Goal: Ask a question

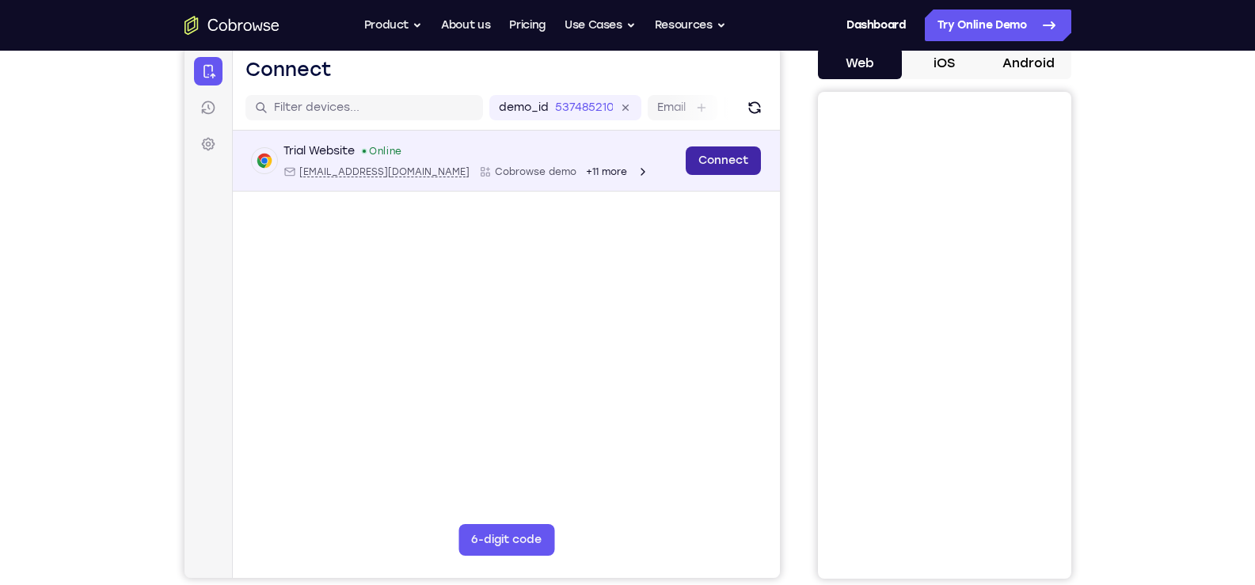
click at [731, 158] on link "Connect" at bounding box center [722, 160] width 75 height 29
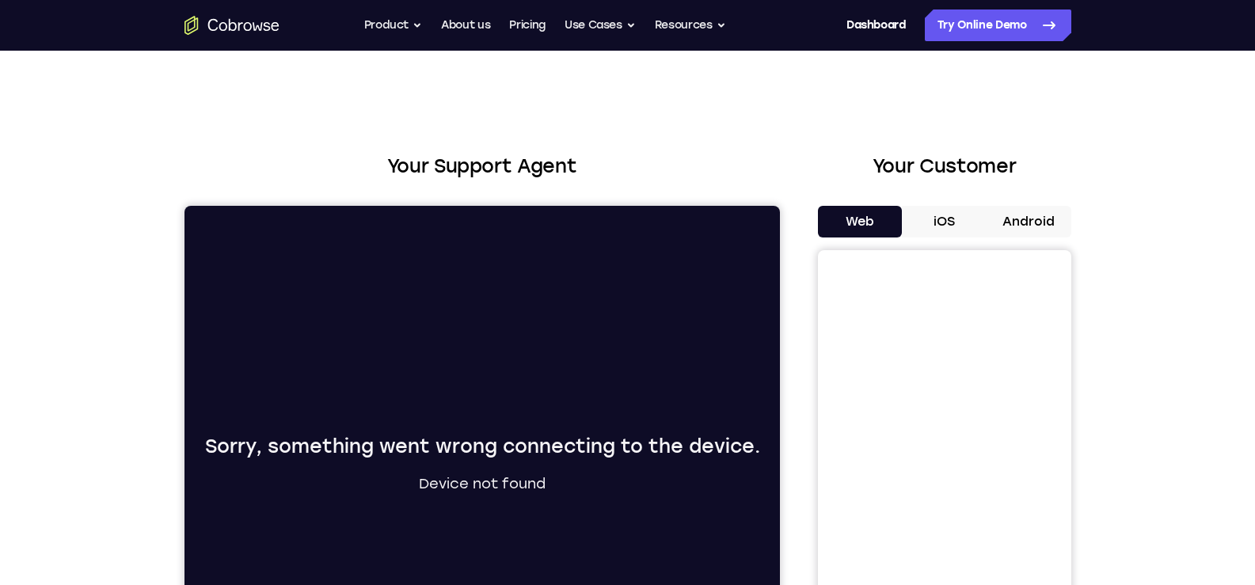
click at [536, 169] on h2 "Your Support Agent" at bounding box center [481, 166] width 595 height 29
click at [637, 153] on h2 "Your Support Agent" at bounding box center [481, 166] width 595 height 29
drag, startPoint x: 596, startPoint y: 172, endPoint x: 386, endPoint y: 166, distance: 210.7
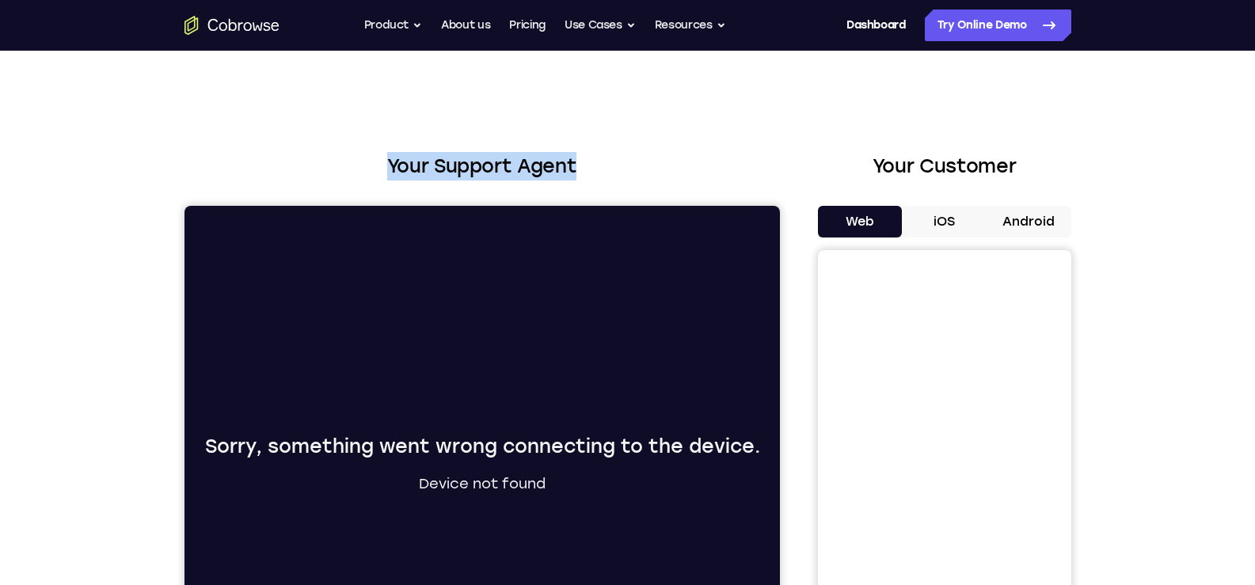
click at [386, 166] on h2 "Your Support Agent" at bounding box center [481, 166] width 595 height 29
click at [553, 172] on h2 "Your Support Agent" at bounding box center [481, 166] width 595 height 29
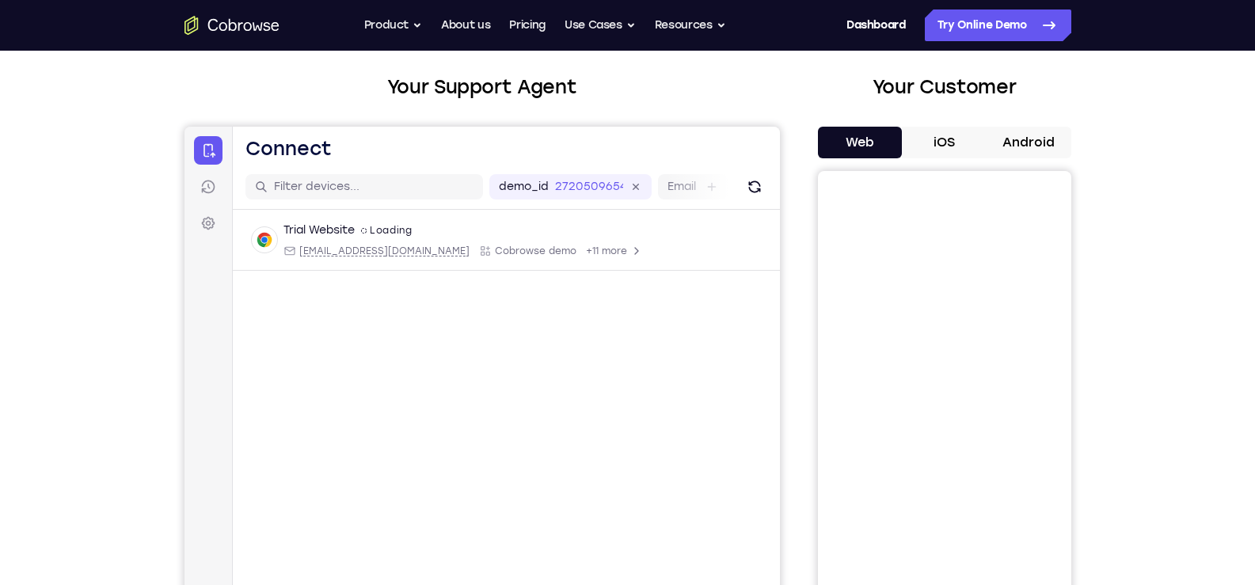
scroll to position [158, 0]
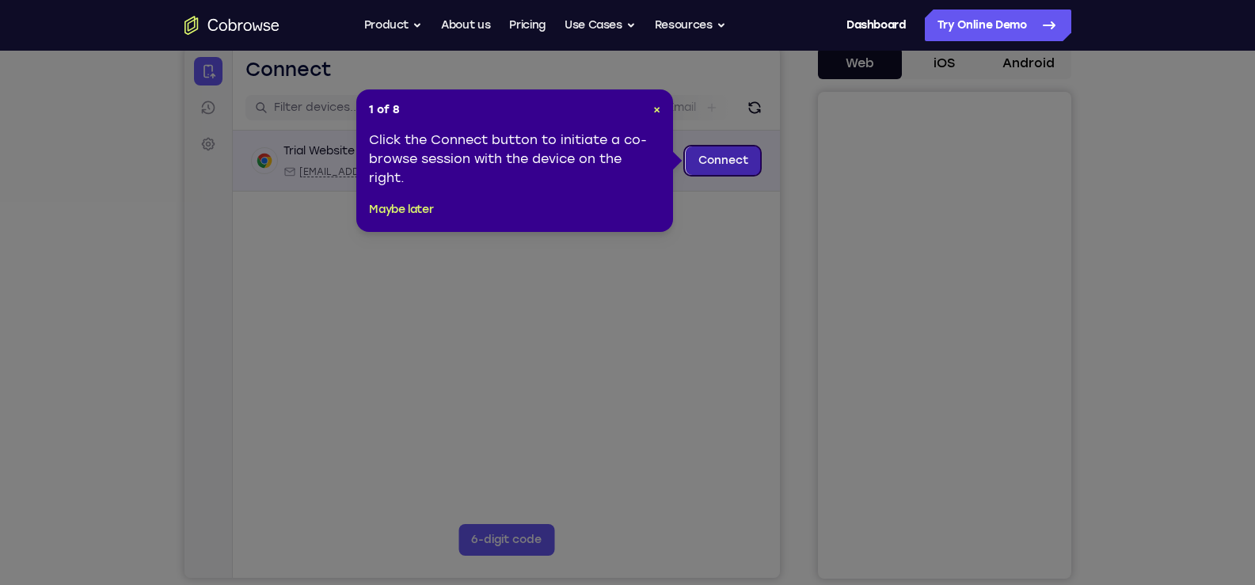
click at [714, 173] on link "Connect" at bounding box center [722, 160] width 75 height 29
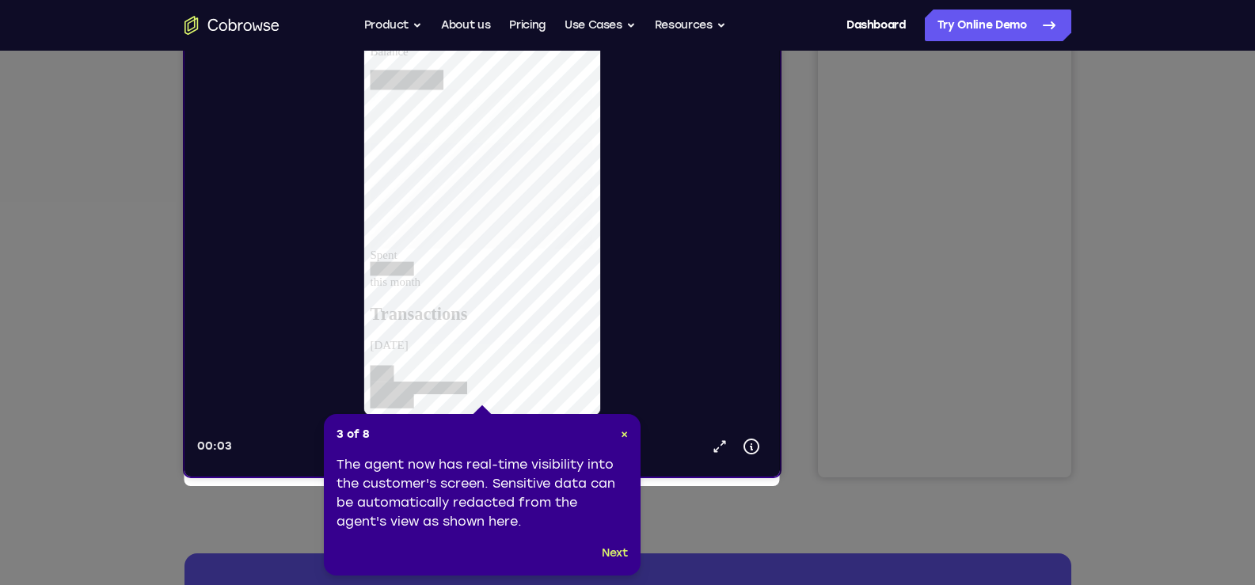
scroll to position [238, 0]
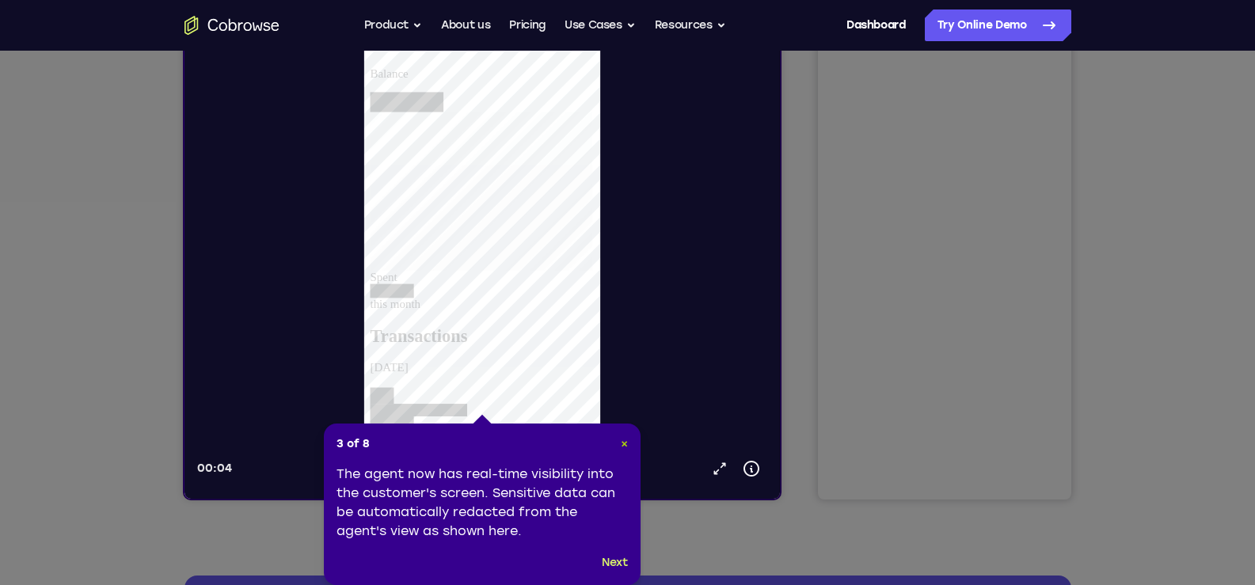
click at [622, 443] on span "×" at bounding box center [624, 443] width 7 height 13
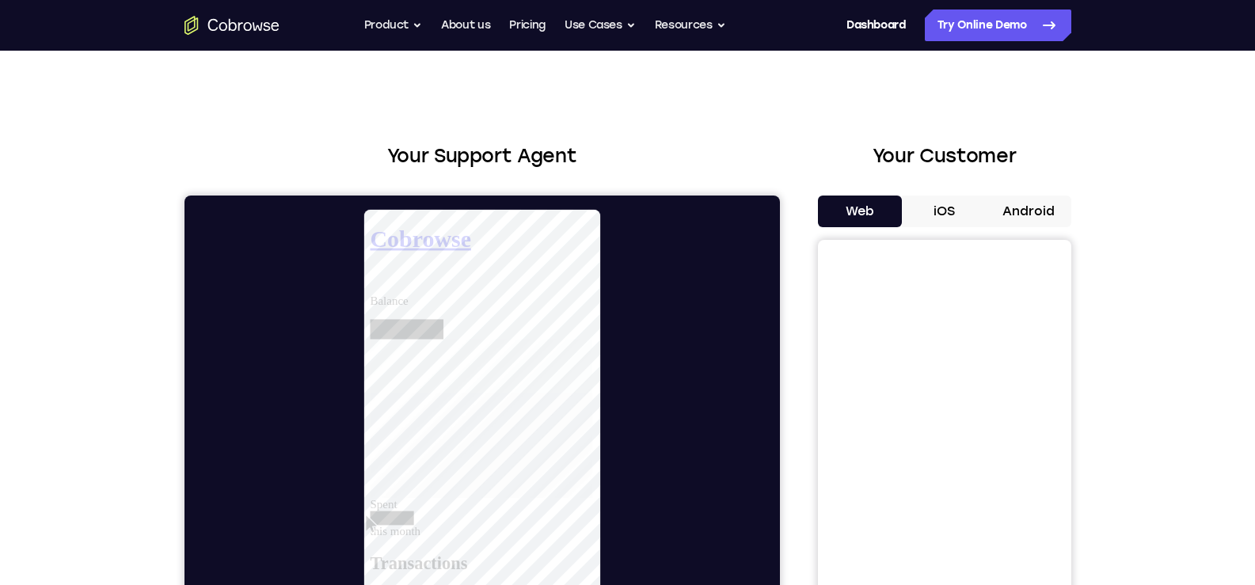
scroll to position [0, 0]
